Goal: Task Accomplishment & Management: Manage account settings

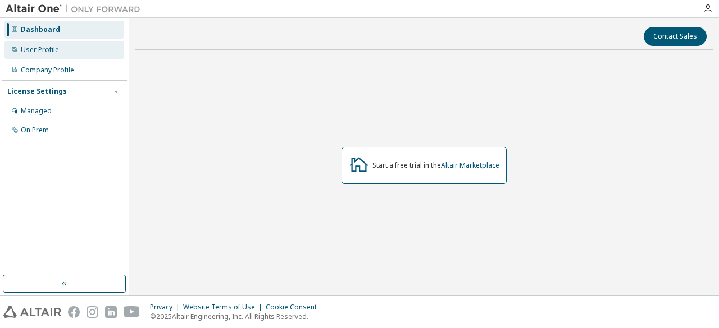
click at [40, 48] on div "User Profile" at bounding box center [40, 49] width 38 height 9
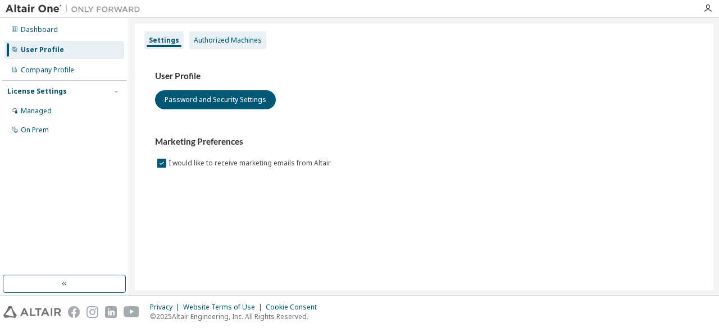
click at [253, 36] on div "Authorized Machines" at bounding box center [228, 40] width 68 height 9
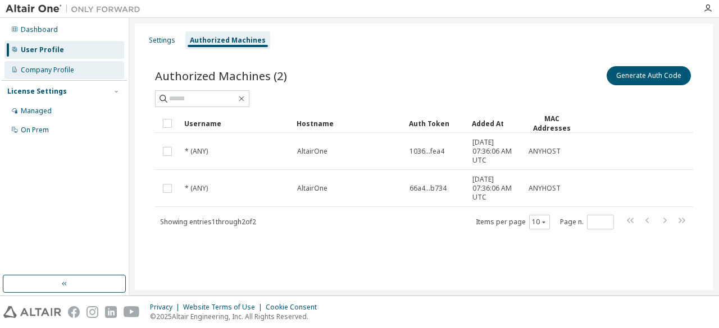
click at [54, 73] on div "Company Profile" at bounding box center [47, 70] width 53 height 9
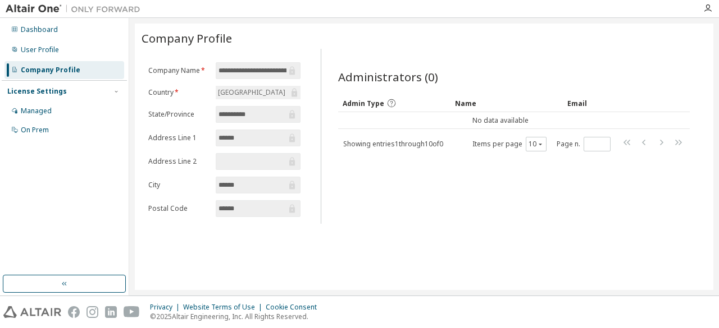
click at [74, 90] on div "License Settings" at bounding box center [64, 91] width 114 height 10
click at [52, 89] on div "License Settings" at bounding box center [37, 91] width 60 height 9
click at [38, 111] on div "Managed" at bounding box center [36, 111] width 31 height 9
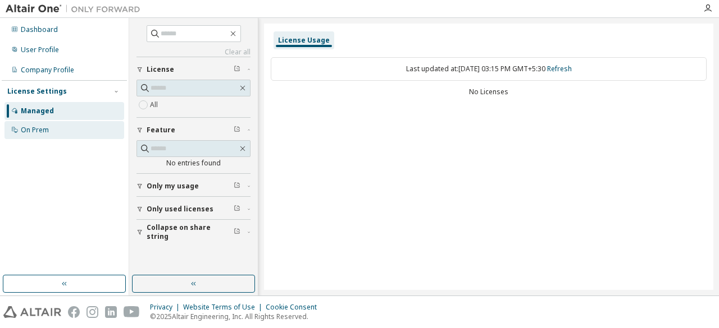
click at [21, 126] on div "On Prem" at bounding box center [35, 130] width 28 height 9
